Goal: Task Accomplishment & Management: Complete application form

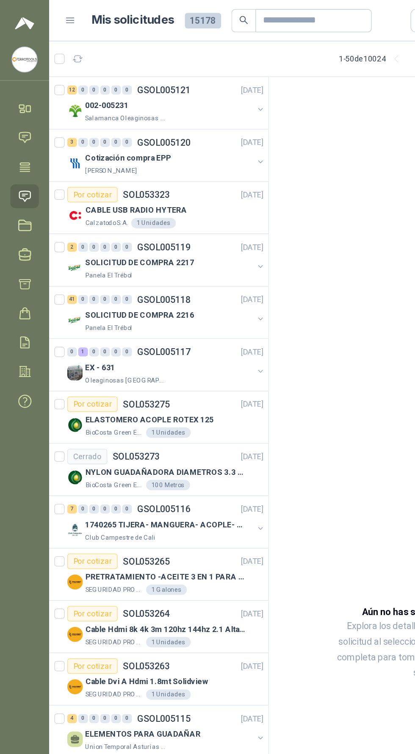
scroll to position [0, 0]
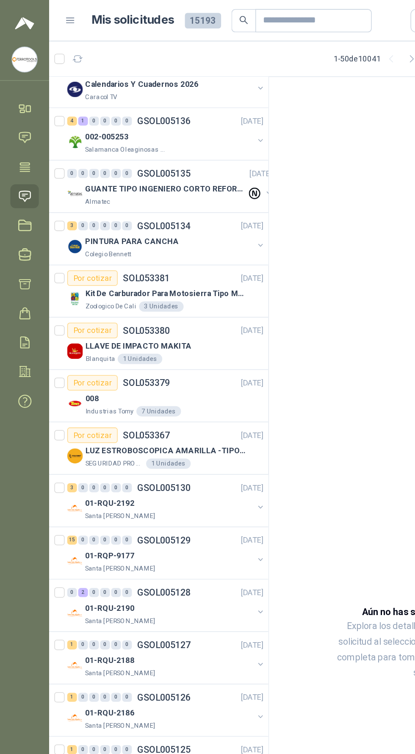
scroll to position [49, 0]
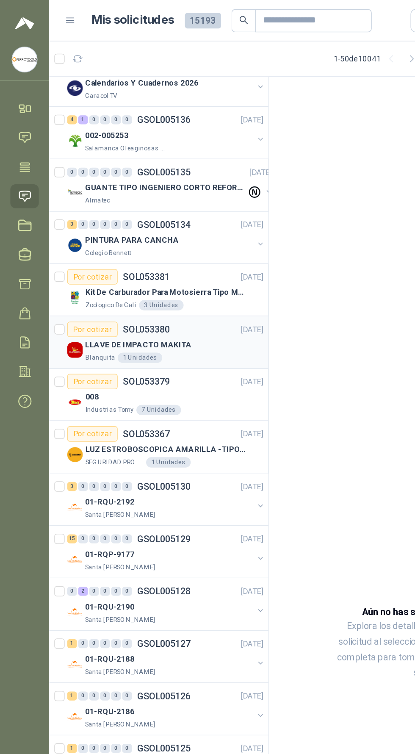
click at [137, 214] on div "Por cotizar SOL053380 [DATE]" at bounding box center [108, 216] width 128 height 10
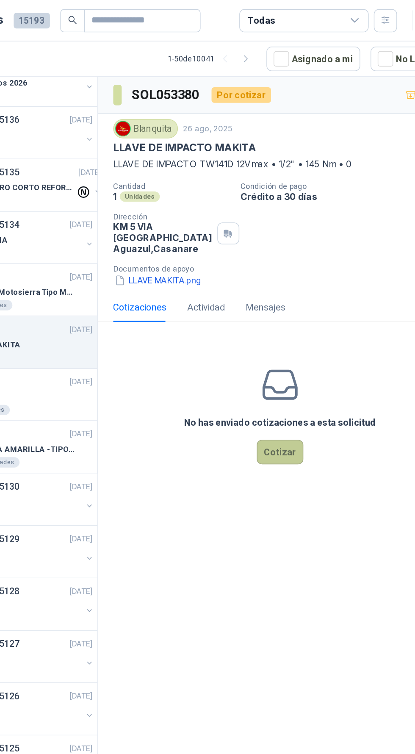
click at [304, 302] on button "Cotizar" at bounding box center [295, 296] width 31 height 16
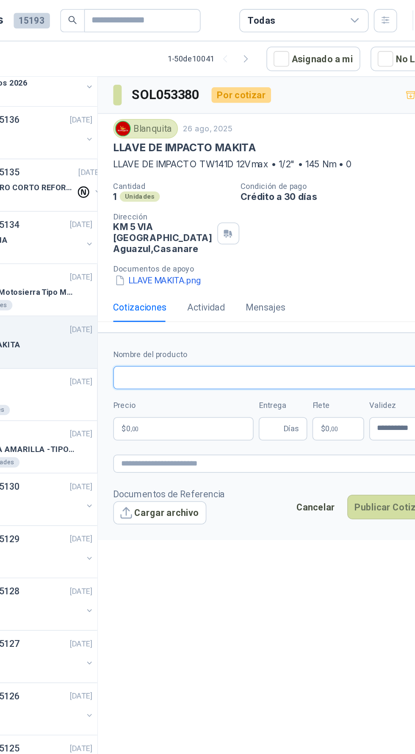
click at [295, 246] on input "Nombre del producto" at bounding box center [295, 247] width 219 height 15
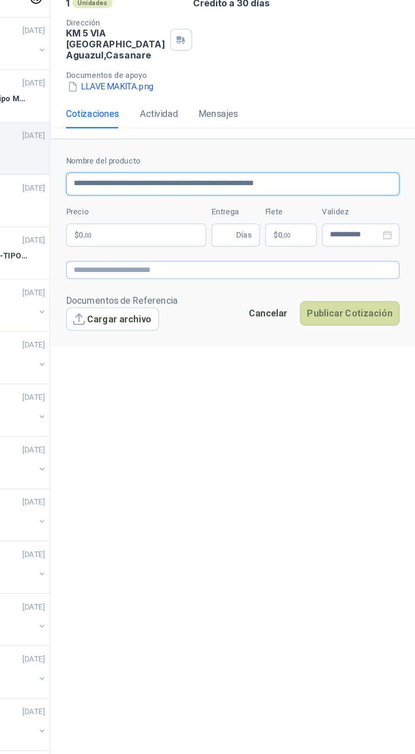
type input "**********"
click at [293, 302] on textarea at bounding box center [295, 304] width 219 height 12
type textarea "**********"
click at [296, 279] on input "Entrega" at bounding box center [291, 281] width 9 height 14
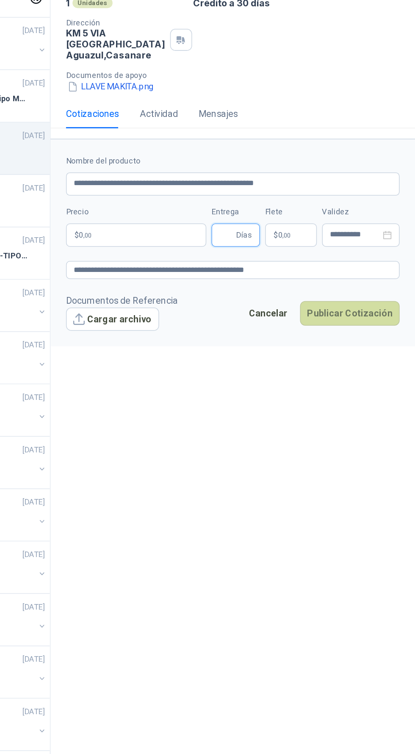
type input "*"
click at [249, 280] on p "$ 0 ,00" at bounding box center [232, 280] width 92 height 15
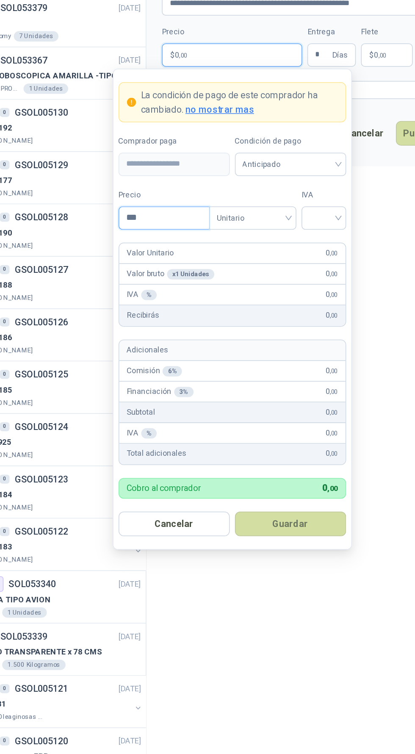
click at [190, 386] on input "***" at bounding box center [187, 387] width 59 height 14
type input "*********"
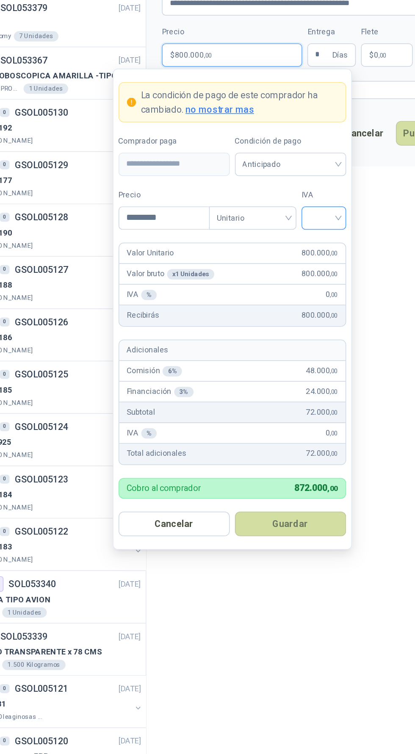
click at [293, 385] on input "search" at bounding box center [292, 386] width 19 height 13
click at [292, 403] on div "19%" at bounding box center [293, 404] width 16 height 9
click at [289, 585] on button "Guardar" at bounding box center [270, 588] width 73 height 16
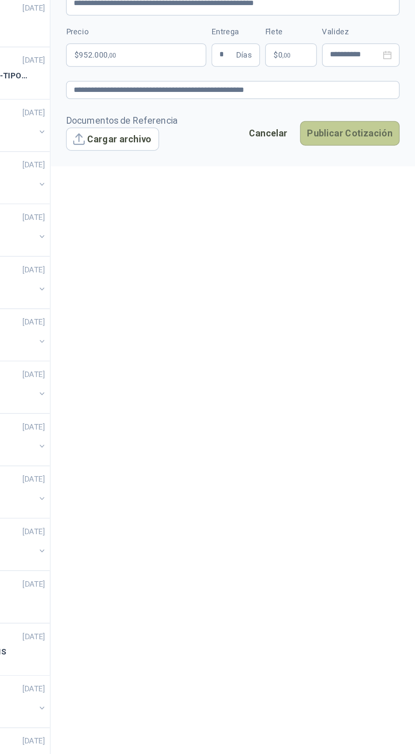
click at [381, 330] on button "Publicar Cotización" at bounding box center [372, 332] width 65 height 16
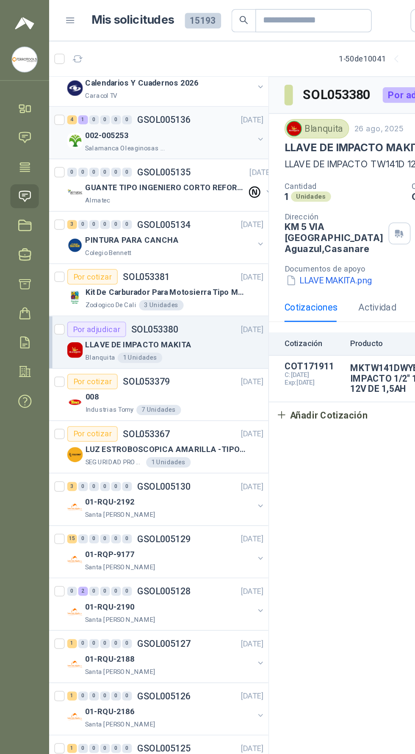
click at [129, 89] on div "002-005253" at bounding box center [111, 88] width 110 height 10
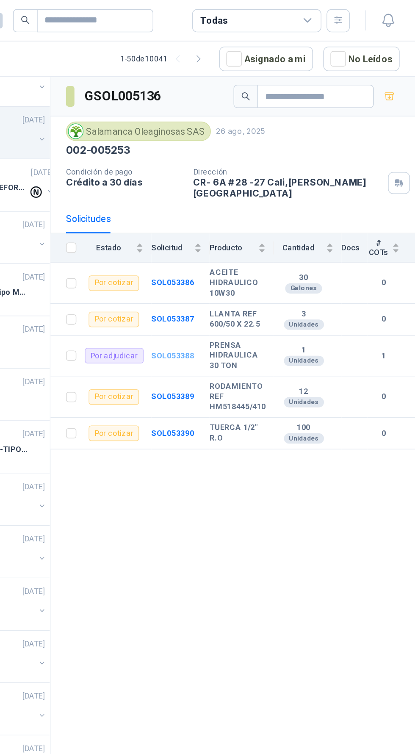
click at [250, 230] on b "SOL053388" at bounding box center [256, 233] width 28 height 6
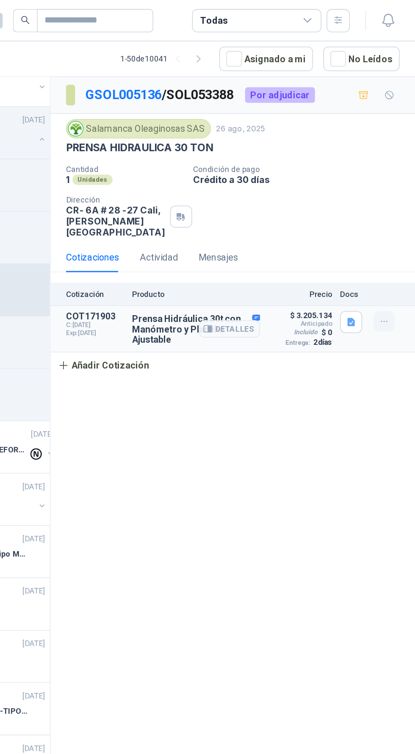
click at [395, 211] on icon "button" at bounding box center [395, 211] width 4 height 0
click at [278, 214] on icon "button" at bounding box center [280, 216] width 6 height 4
